Goal: Task Accomplishment & Management: Use online tool/utility

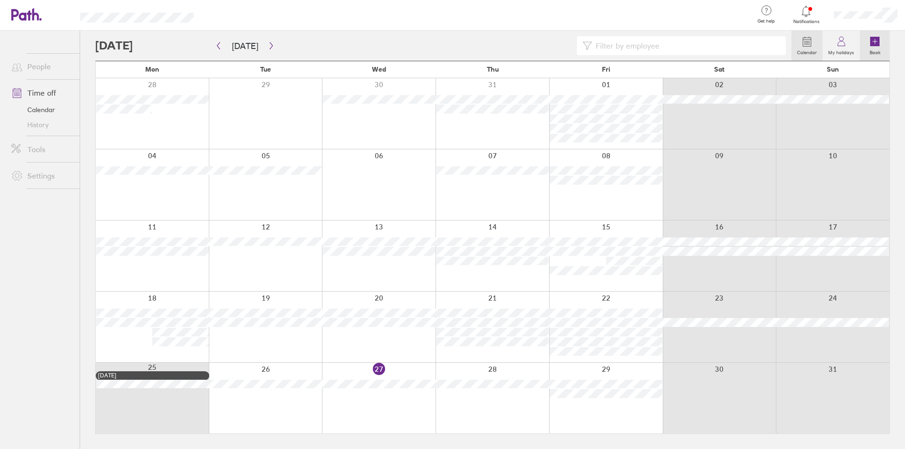
click at [873, 38] on icon at bounding box center [874, 41] width 9 height 9
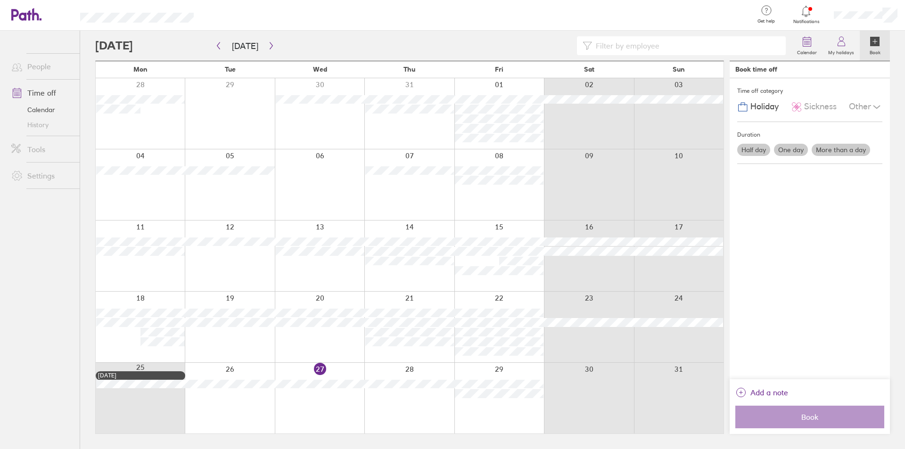
click at [753, 152] on label "Half day" at bounding box center [753, 150] width 33 height 12
click at [0, 0] on input "Half day" at bounding box center [0, 0] width 0 height 0
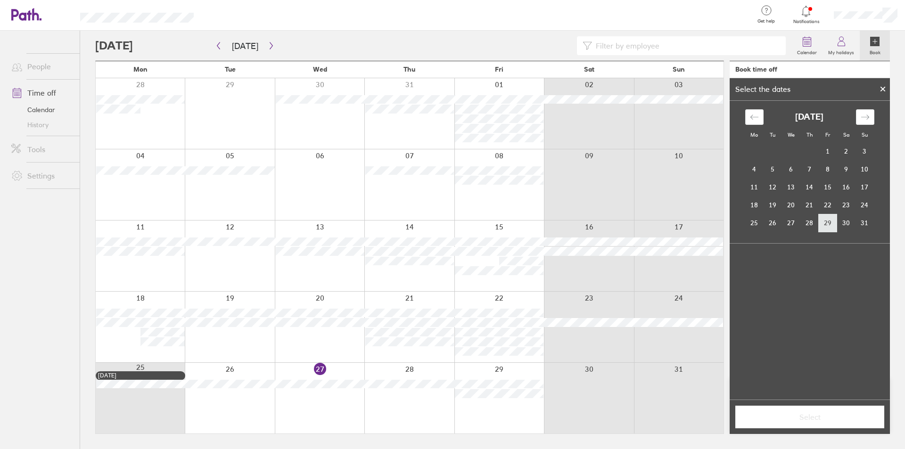
click at [830, 222] on td "29" at bounding box center [828, 223] width 18 height 18
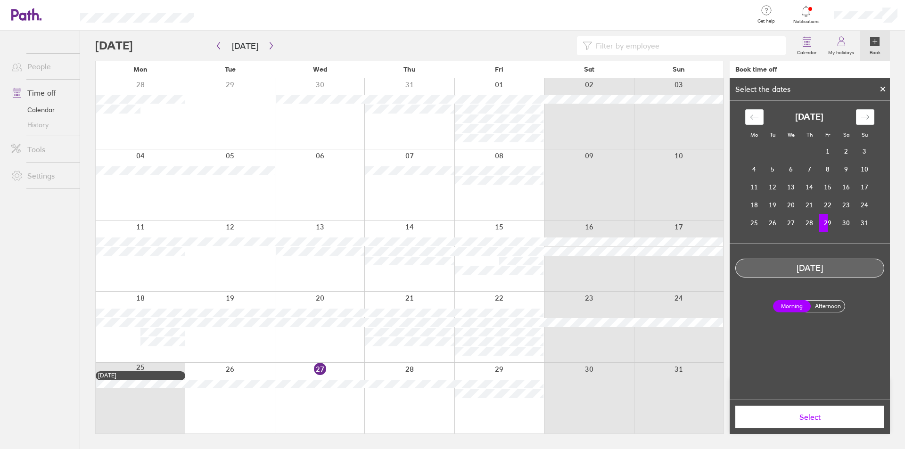
click at [825, 419] on span "Select" at bounding box center [810, 417] width 136 height 8
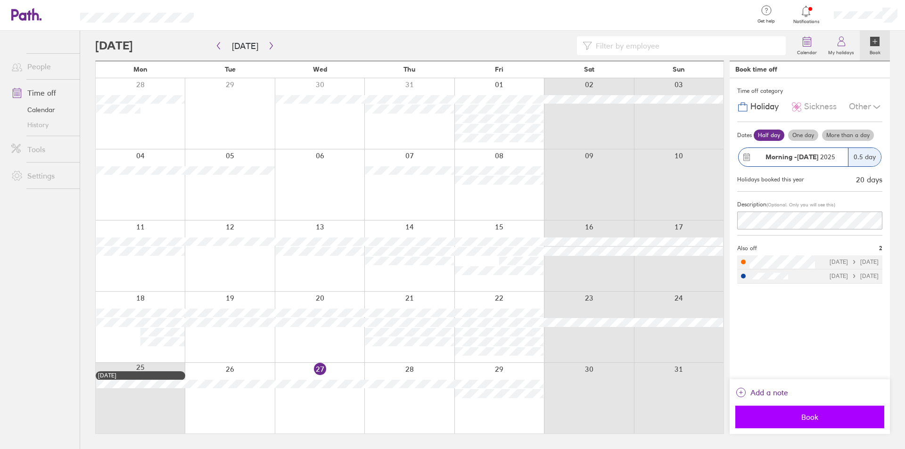
click at [802, 426] on button "Book" at bounding box center [809, 417] width 149 height 23
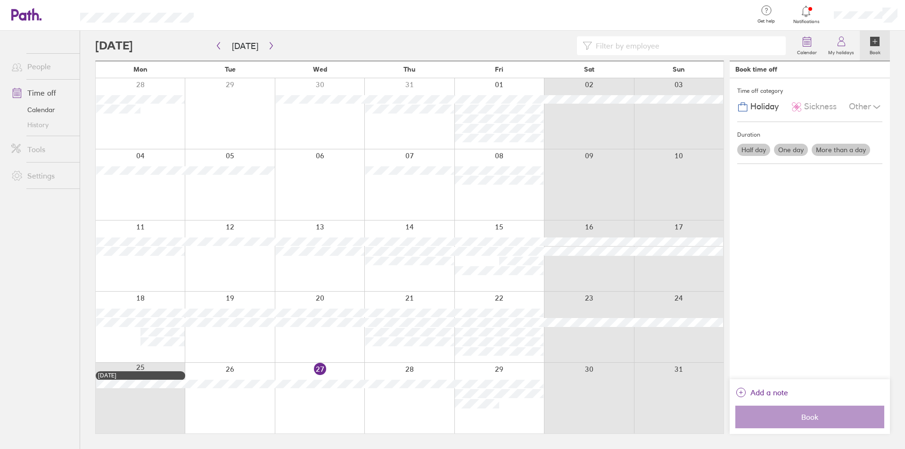
click at [796, 153] on label "One day" at bounding box center [791, 150] width 34 height 12
click at [0, 0] on input "One day" at bounding box center [0, 0] width 0 height 0
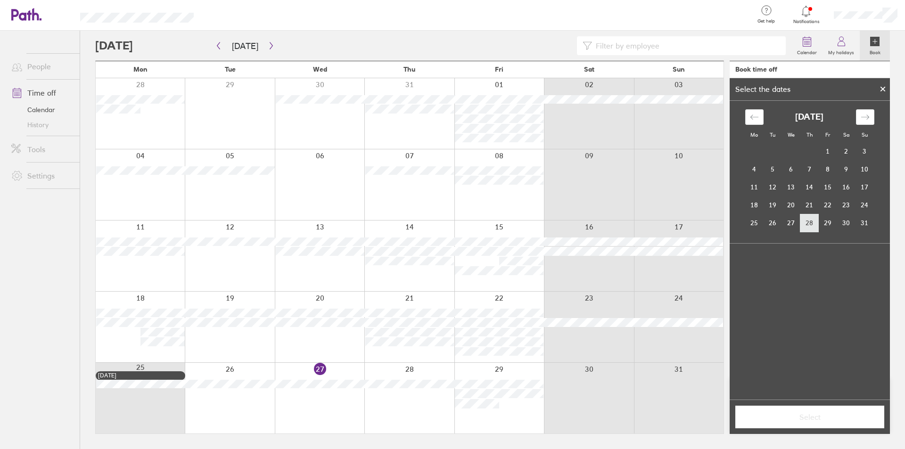
click at [812, 225] on td "28" at bounding box center [809, 223] width 18 height 18
click at [822, 417] on span "Select" at bounding box center [810, 417] width 136 height 8
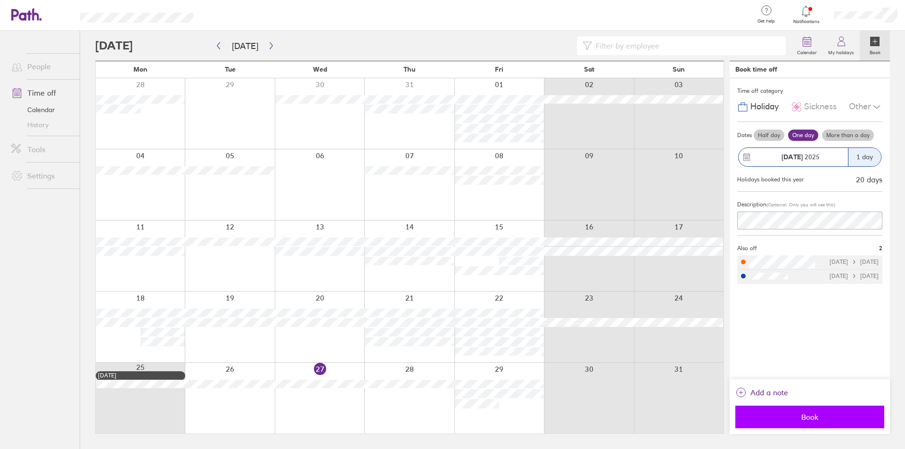
click at [803, 423] on button "Book" at bounding box center [809, 417] width 149 height 23
